Goal: Task Accomplishment & Management: Manage account settings

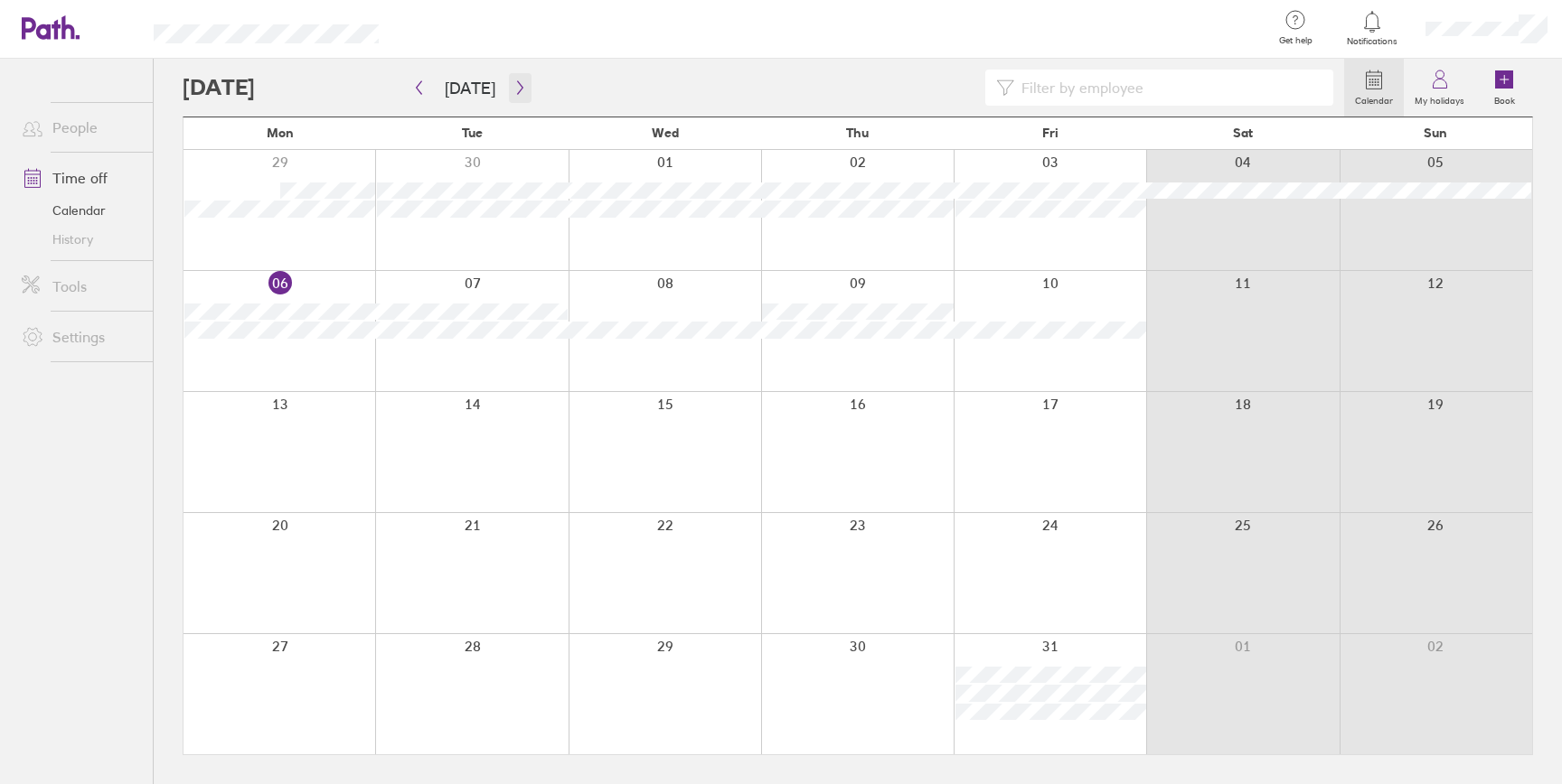
click at [519, 84] on icon "button" at bounding box center [520, 87] width 13 height 14
click at [420, 81] on icon "button" at bounding box center [419, 87] width 13 height 14
